Goal: Information Seeking & Learning: Compare options

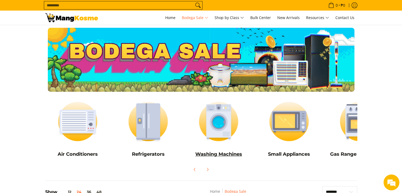
click at [226, 127] on img at bounding box center [218, 121] width 65 height 49
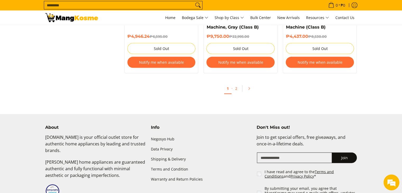
scroll to position [1163, 0]
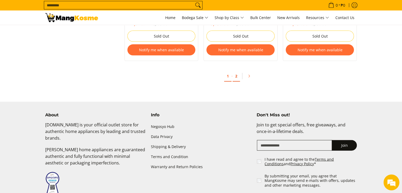
click at [235, 77] on link "2" at bounding box center [236, 76] width 7 height 11
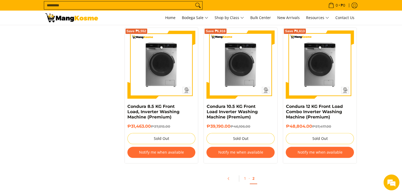
scroll to position [608, 0]
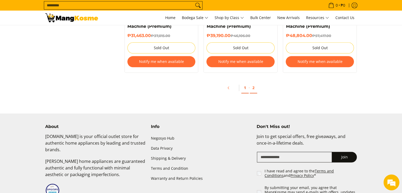
click at [243, 88] on link "1" at bounding box center [244, 87] width 7 height 11
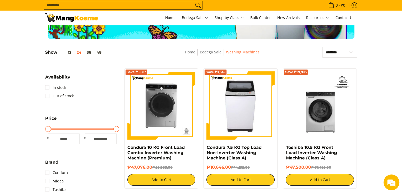
scroll to position [53, 0]
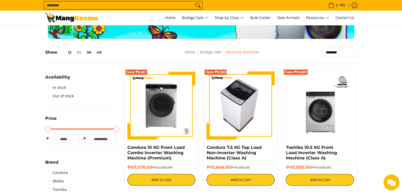
click at [245, 100] on img at bounding box center [240, 105] width 61 height 68
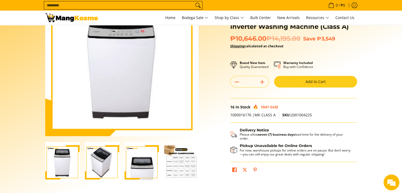
click at [185, 162] on img "Condura 7.5 KG Top Load Non-Inverter Washing Machine (Class A)-4" at bounding box center [181, 162] width 34 height 34
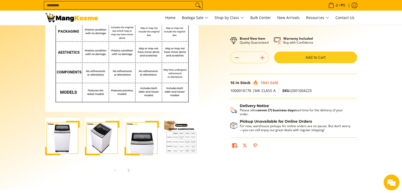
scroll to position [79, 0]
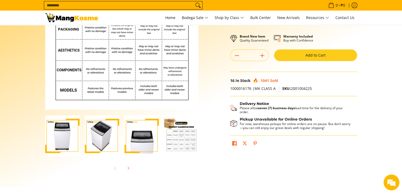
click at [143, 137] on img "Condura 7.5 KG Top Load Non-Inverter Washing Machine (Class A)-3" at bounding box center [141, 135] width 34 height 41
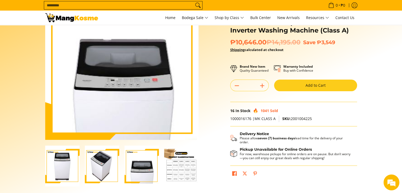
scroll to position [26, 0]
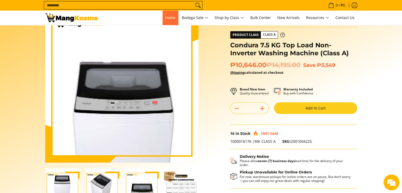
click at [168, 18] on span "Home" at bounding box center [170, 17] width 10 height 5
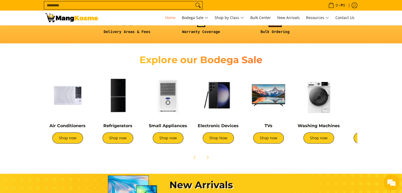
scroll to position [0, 210]
click at [121, 103] on img at bounding box center [117, 95] width 45 height 45
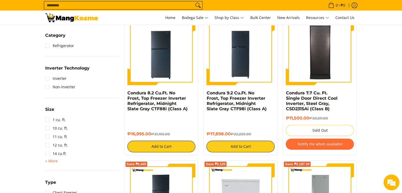
scroll to position [26, 0]
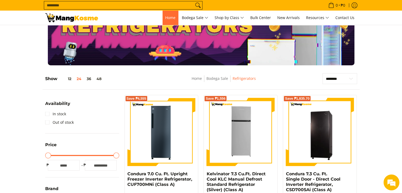
click at [165, 15] on link "Home" at bounding box center [171, 18] width 16 height 14
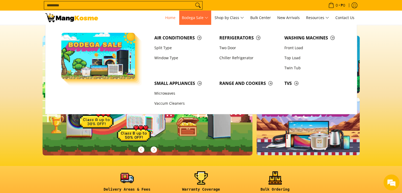
click at [200, 16] on span "Bodega Sale" at bounding box center [195, 18] width 26 height 7
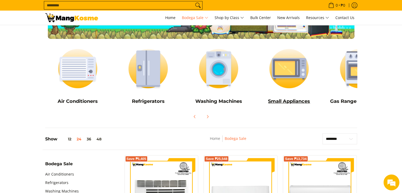
click at [286, 70] on img at bounding box center [288, 68] width 65 height 49
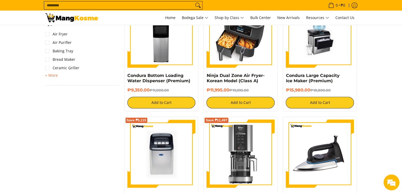
scroll to position [211, 0]
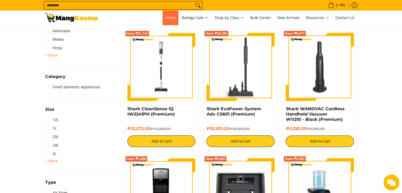
click at [163, 16] on link "Home" at bounding box center [171, 18] width 16 height 14
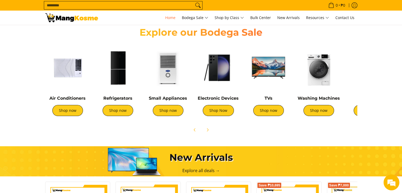
scroll to position [0, 210]
